Goal: Check status: Check status

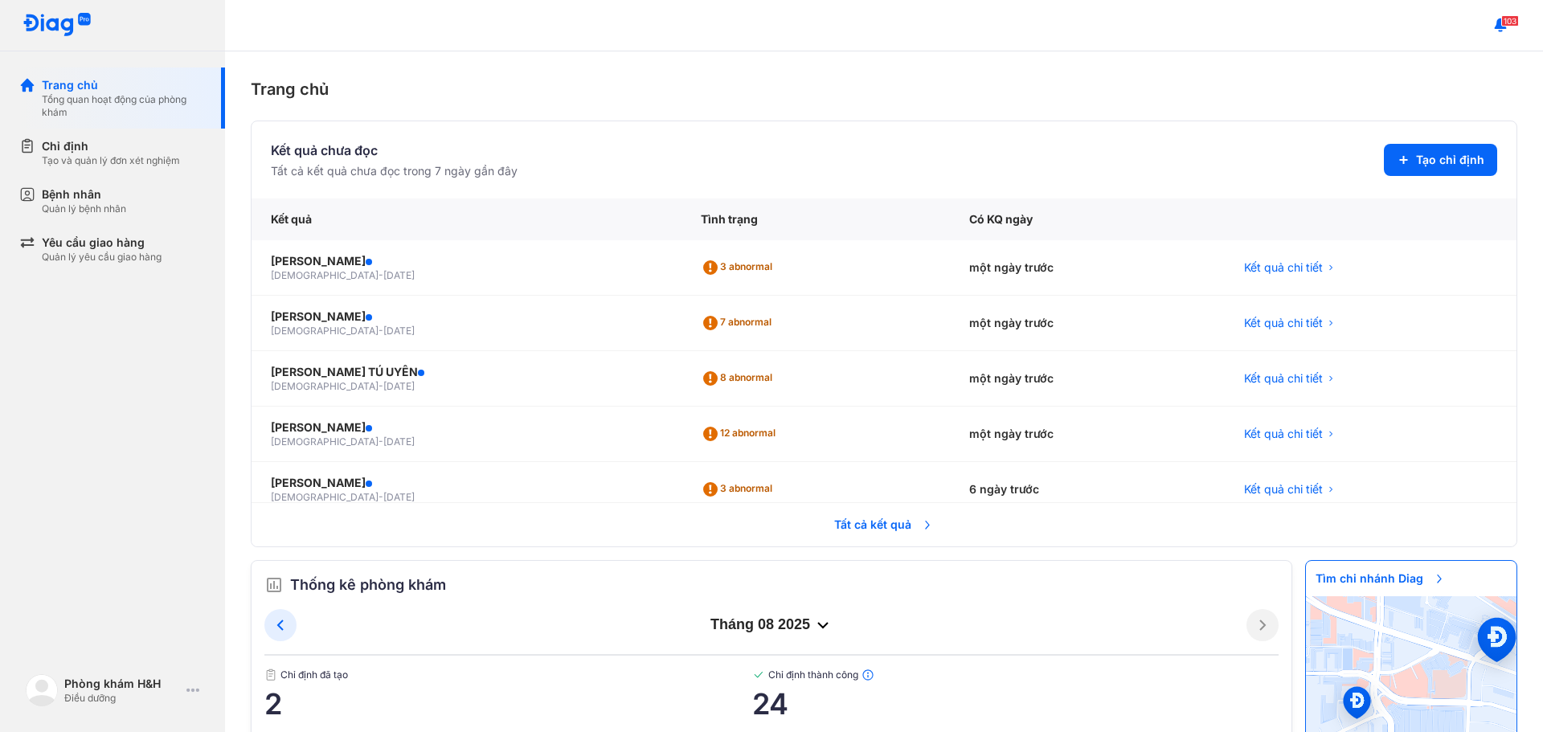
click at [975, 92] on div "Trang chủ" at bounding box center [884, 89] width 1266 height 24
click at [886, 25] on div "103" at bounding box center [884, 25] width 1318 height 51
drag, startPoint x: 797, startPoint y: 95, endPoint x: 772, endPoint y: 143, distance: 54.3
click at [800, 95] on div "Trang chủ" at bounding box center [884, 89] width 1266 height 24
click at [761, 268] on div "3 abnormal" at bounding box center [740, 268] width 78 height 26
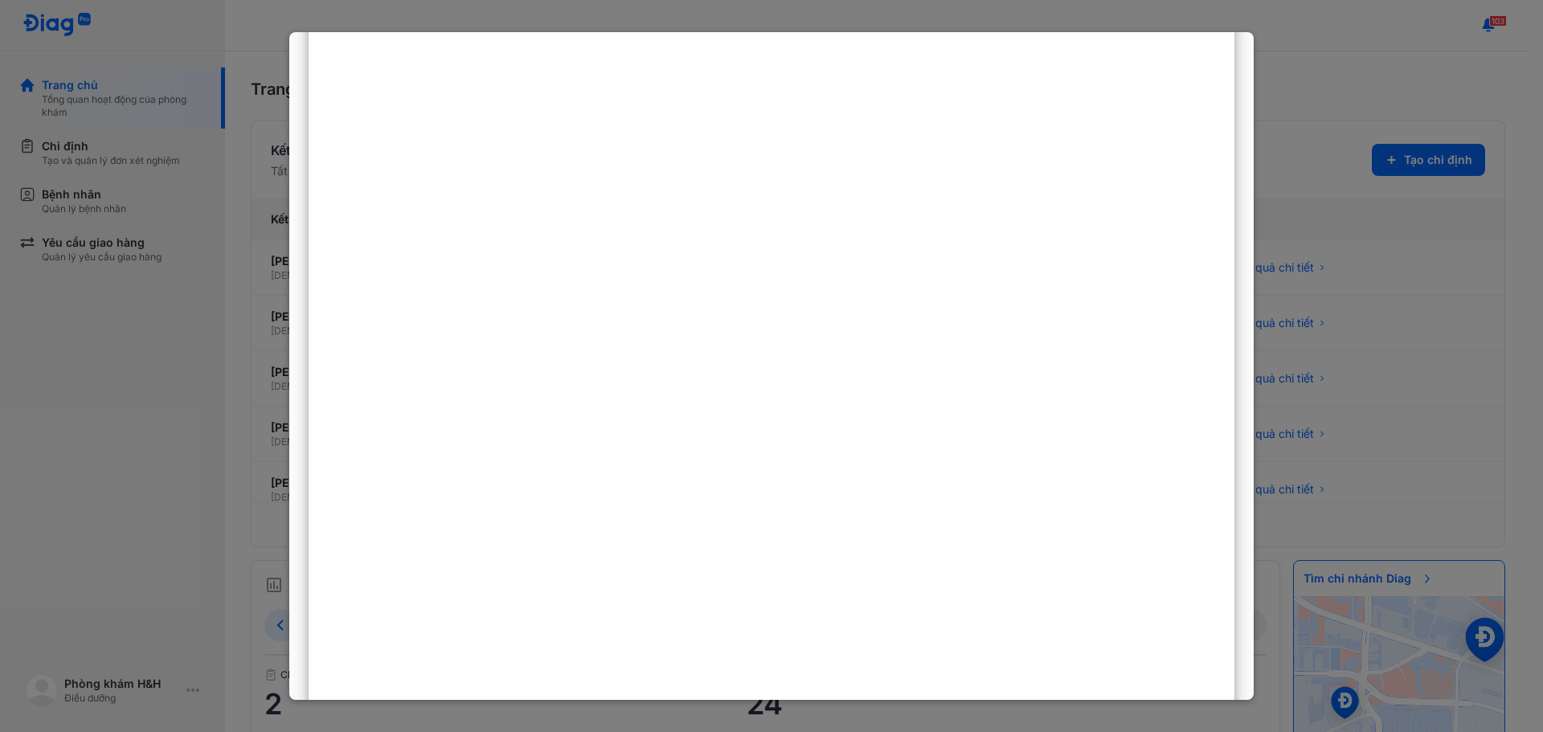
scroll to position [219, 0]
click at [1327, 34] on div at bounding box center [771, 366] width 1543 height 732
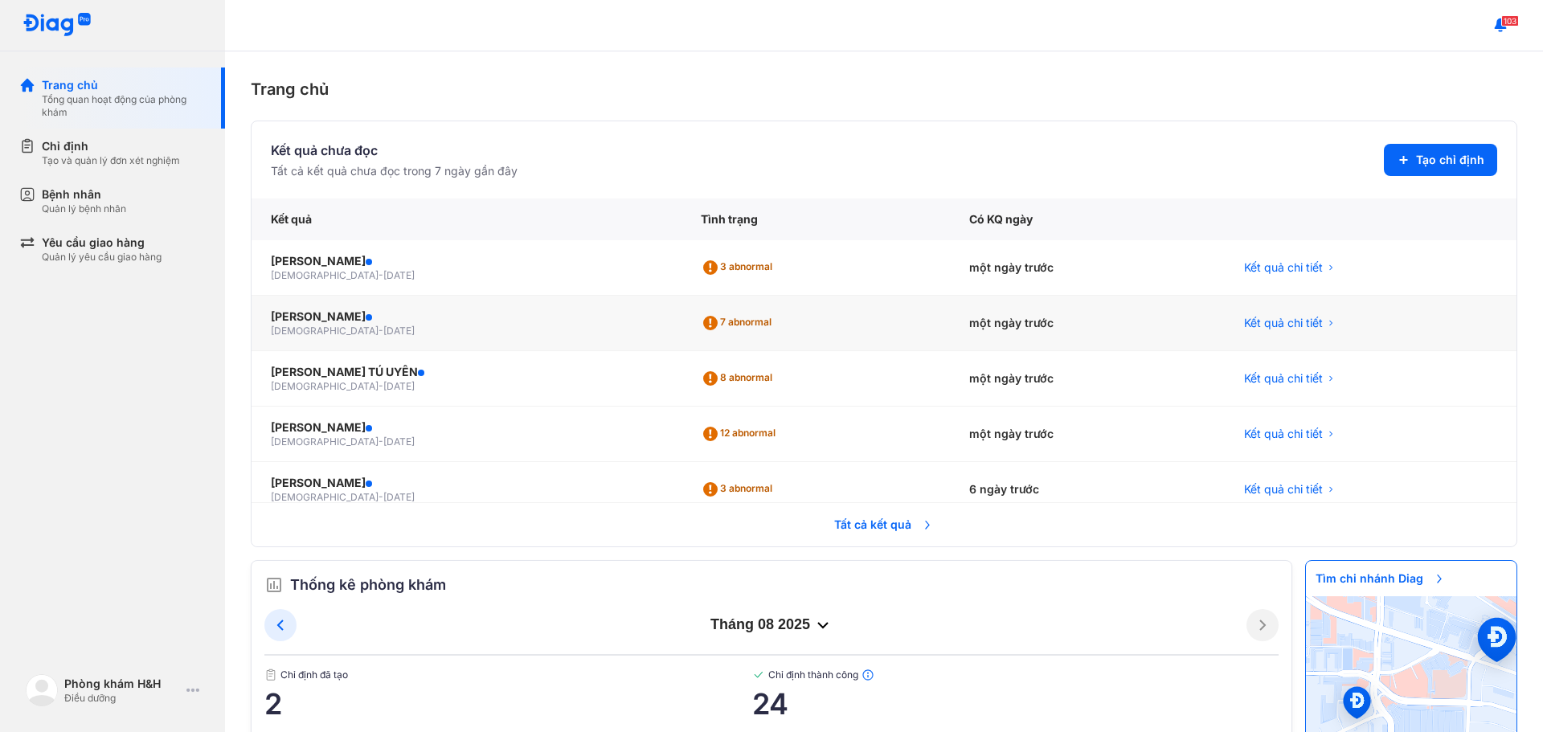
click at [742, 317] on div "7 abnormal" at bounding box center [739, 323] width 77 height 26
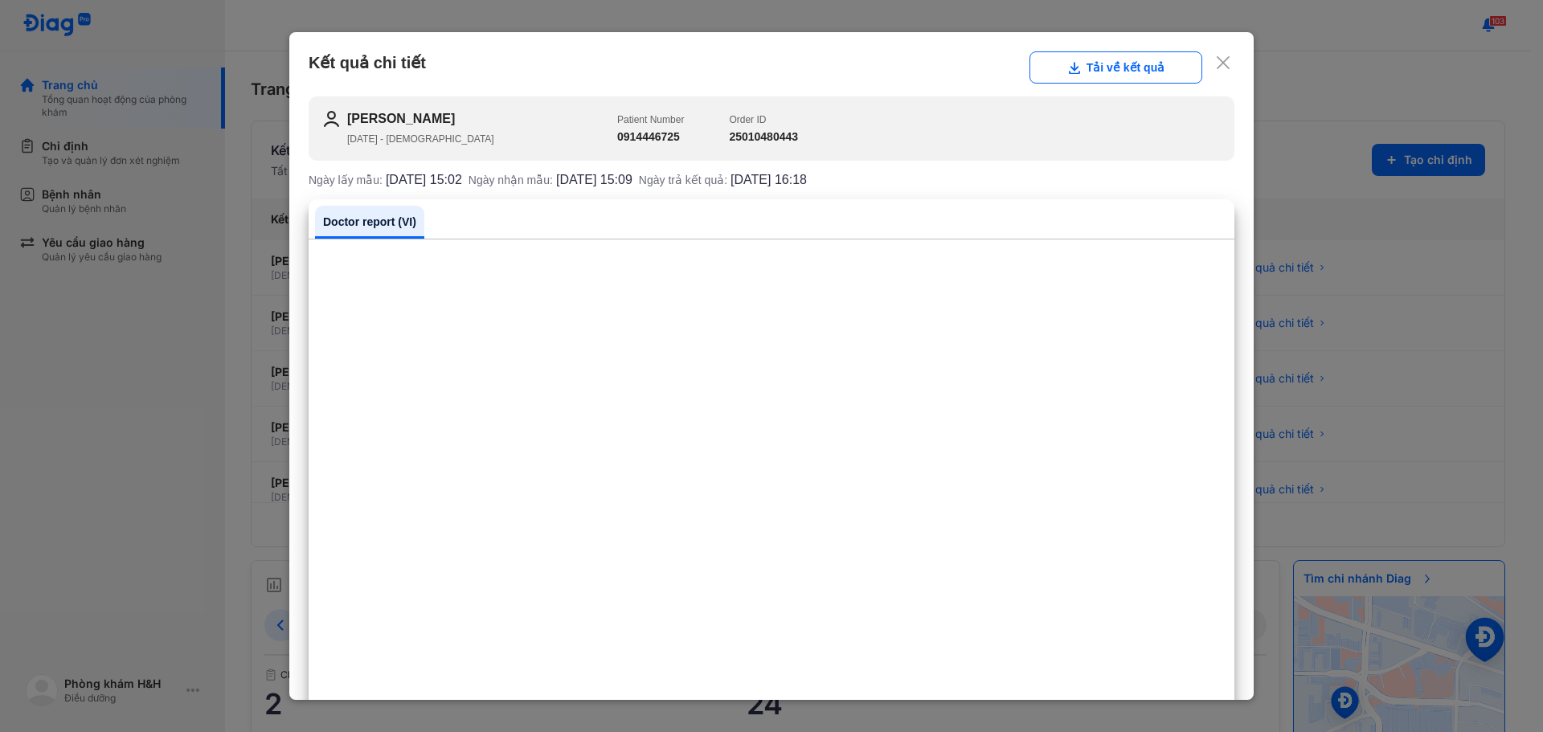
click at [509, 10] on div at bounding box center [771, 366] width 1543 height 732
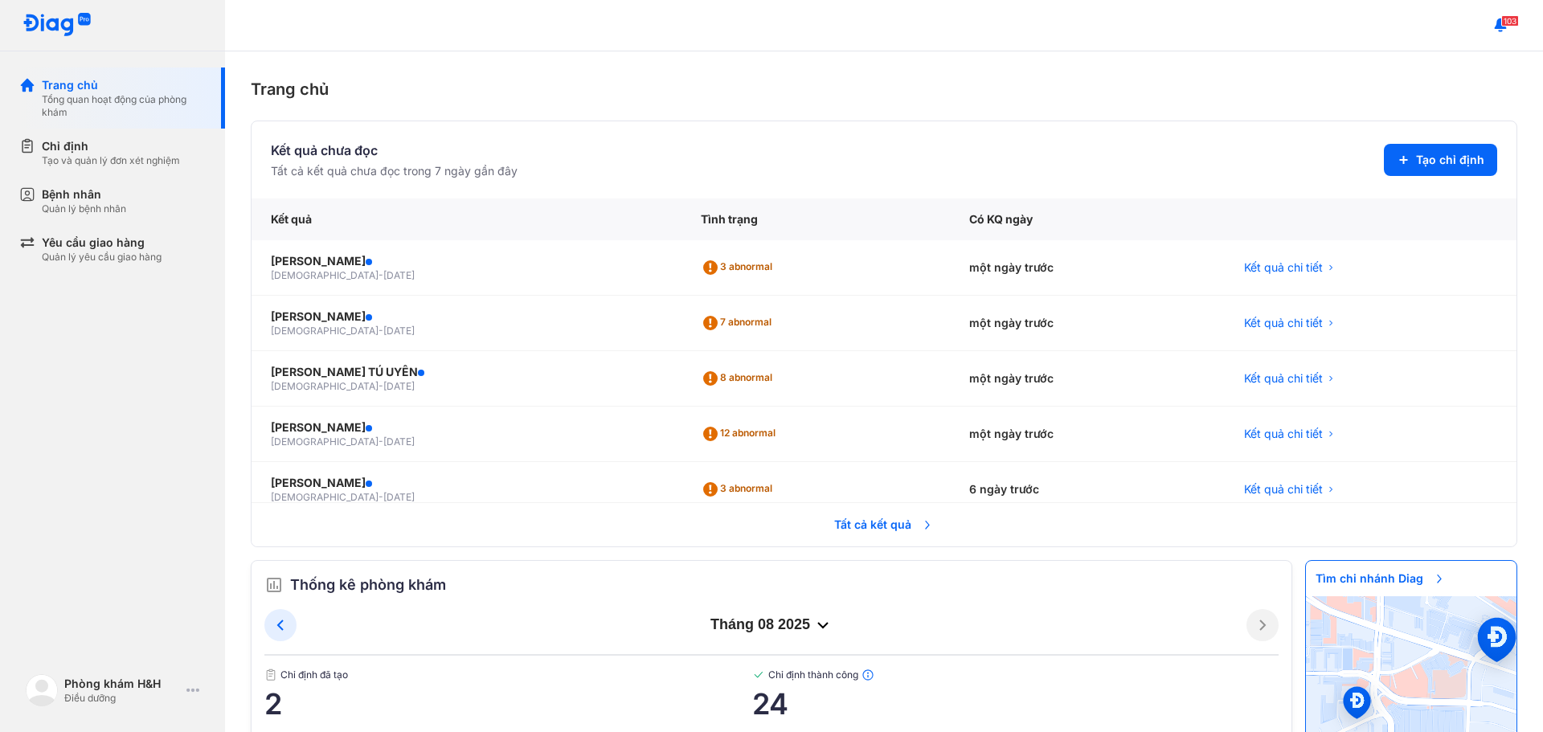
click at [1221, 70] on div "Trang chủ Kết quả chưa đọc Tất cả kết quả chưa đọc trong 7 ngày gần đây Tạo chỉ…" at bounding box center [884, 391] width 1318 height 681
click at [744, 43] on div "103" at bounding box center [884, 25] width 1318 height 51
